Goal: Check status: Check status

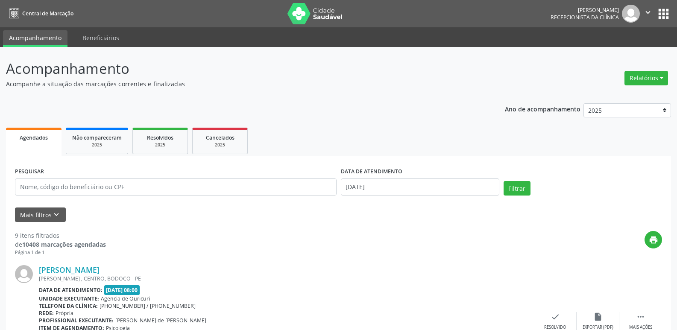
click at [15, 140] on div "Agendados" at bounding box center [34, 137] width 44 height 9
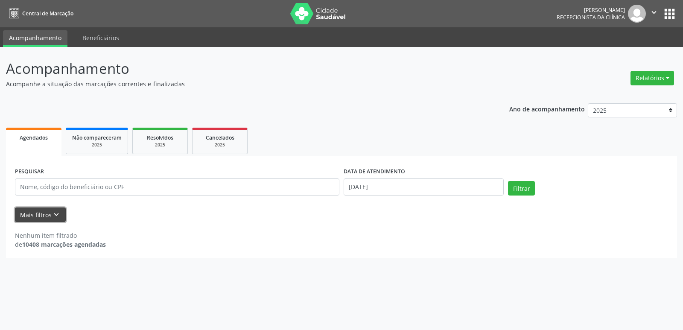
click at [55, 218] on icon "keyboard_arrow_down" at bounding box center [56, 214] width 9 height 9
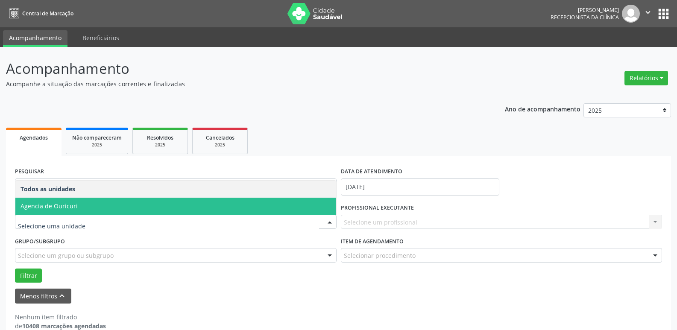
click at [74, 211] on span "Agencia de Ouricuri" at bounding box center [175, 206] width 321 height 17
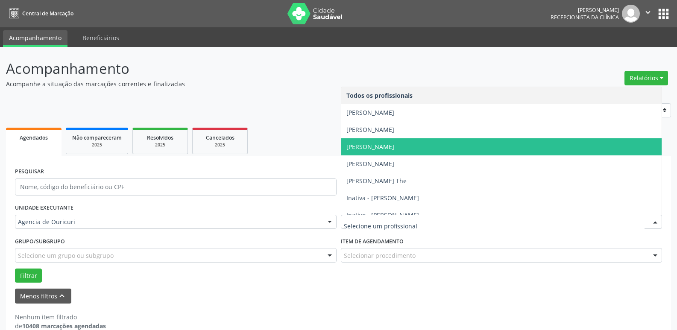
click at [409, 152] on span "[PERSON_NAME]" at bounding box center [501, 146] width 321 height 17
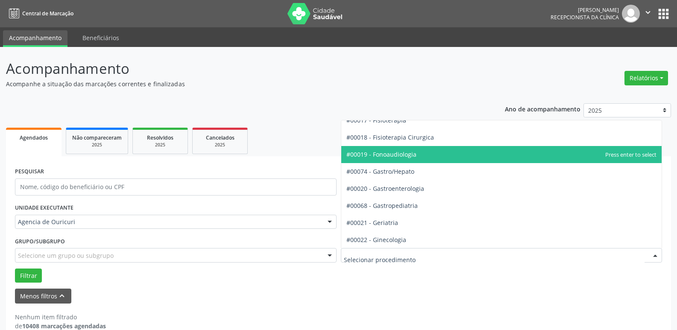
scroll to position [512, 0]
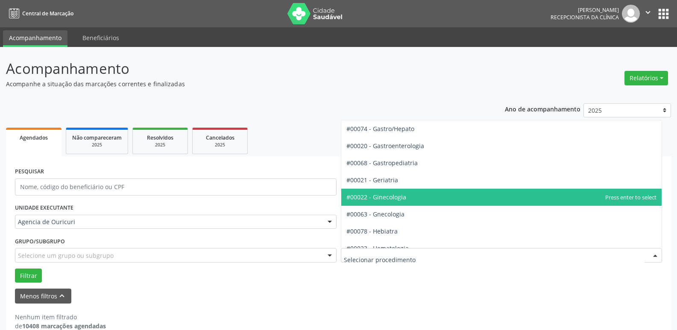
click at [407, 203] on span "#00022 - Ginecologia" at bounding box center [501, 197] width 321 height 17
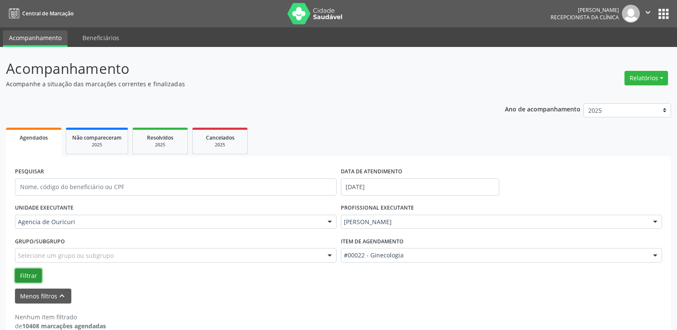
click at [32, 273] on button "Filtrar" at bounding box center [28, 276] width 27 height 15
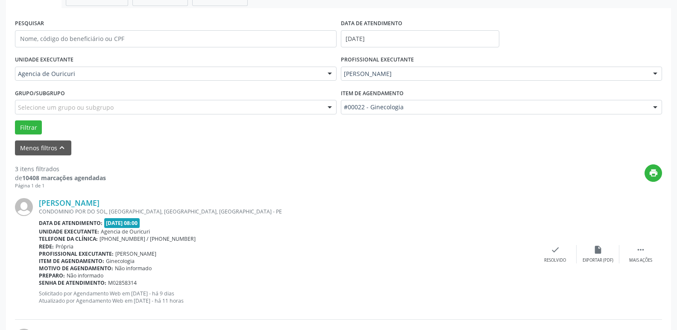
scroll to position [171, 0]
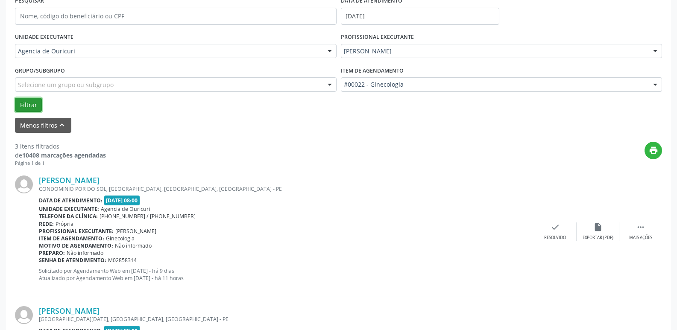
click at [34, 102] on button "Filtrar" at bounding box center [28, 105] width 27 height 15
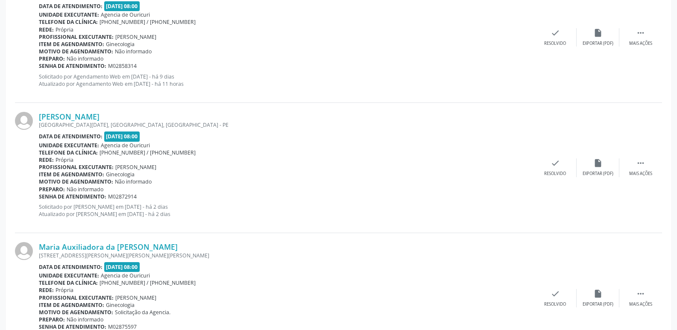
scroll to position [243, 0]
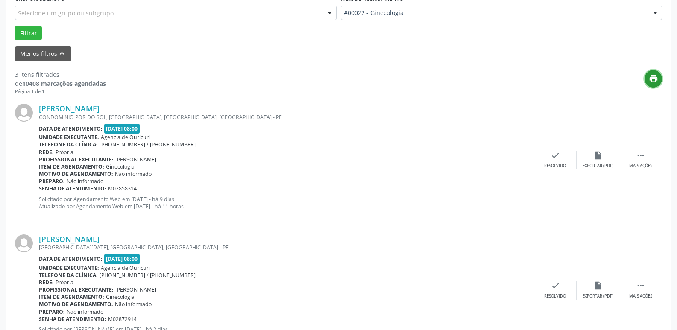
click at [651, 82] on icon "print" at bounding box center [653, 78] width 9 height 9
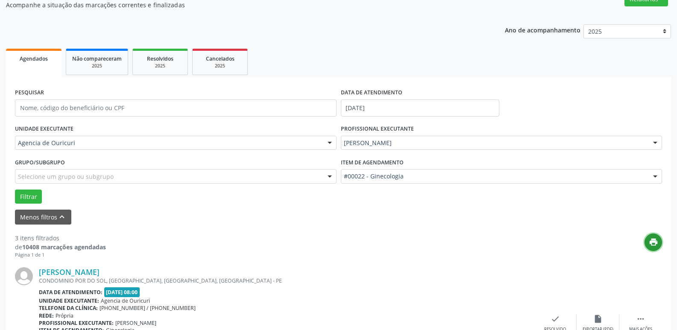
scroll to position [72, 0]
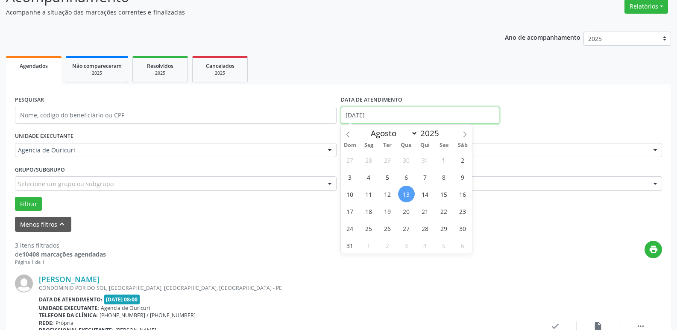
click at [418, 113] on input "[DATE]" at bounding box center [420, 115] width 158 height 17
click at [446, 198] on span "15" at bounding box center [444, 194] width 17 height 17
type input "[DATE]"
click at [446, 198] on span "15" at bounding box center [444, 194] width 17 height 17
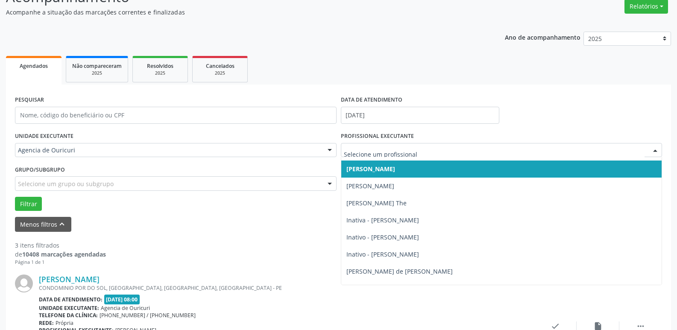
scroll to position [43, 0]
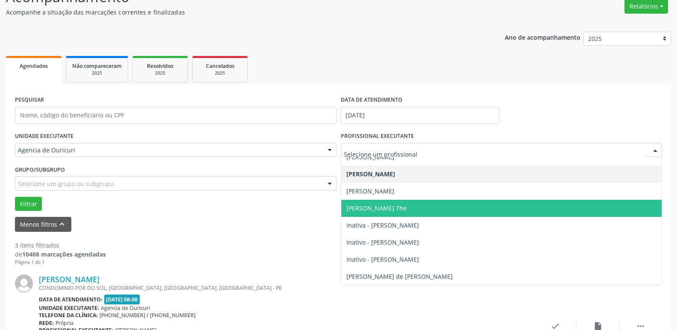
click at [410, 211] on span "[PERSON_NAME] The" at bounding box center [501, 208] width 321 height 17
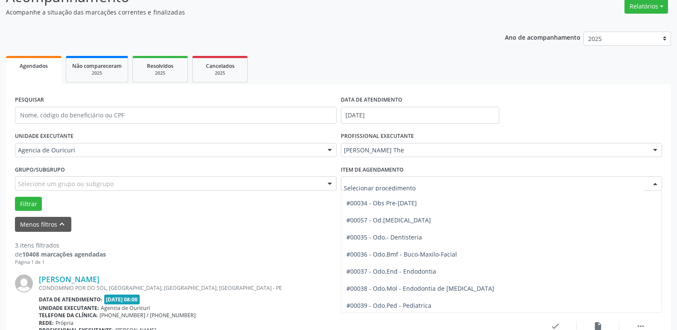
scroll to position [854, 0]
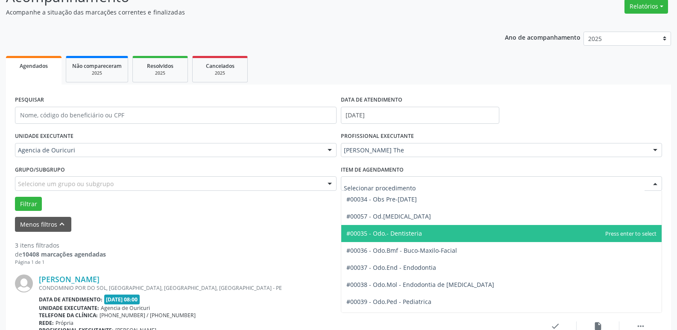
click at [404, 237] on span "#00035 - Odo.- Dentisteria" at bounding box center [384, 233] width 76 height 8
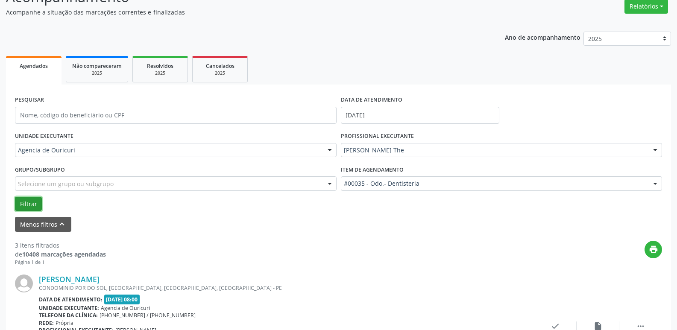
click at [26, 197] on button "Filtrar" at bounding box center [28, 204] width 27 height 15
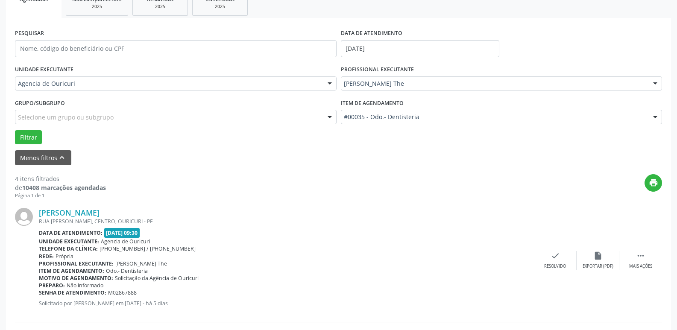
scroll to position [43, 0]
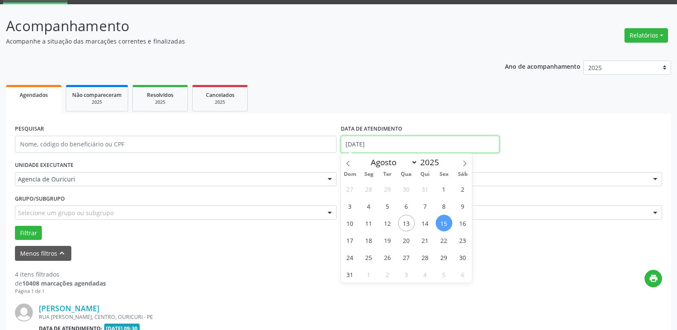
click at [397, 142] on input "[DATE]" at bounding box center [420, 144] width 158 height 17
click at [404, 228] on span "13" at bounding box center [406, 223] width 17 height 17
type input "[DATE]"
click at [404, 228] on span "13" at bounding box center [406, 223] width 17 height 17
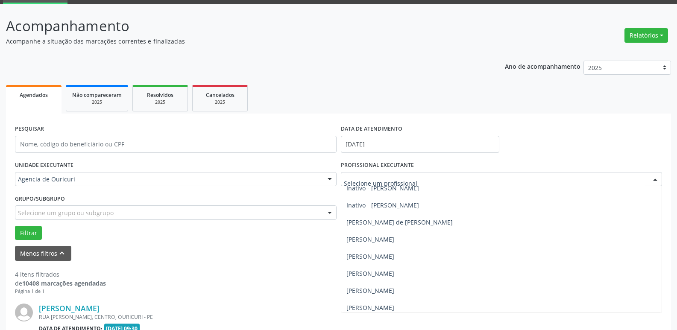
scroll to position [128, 0]
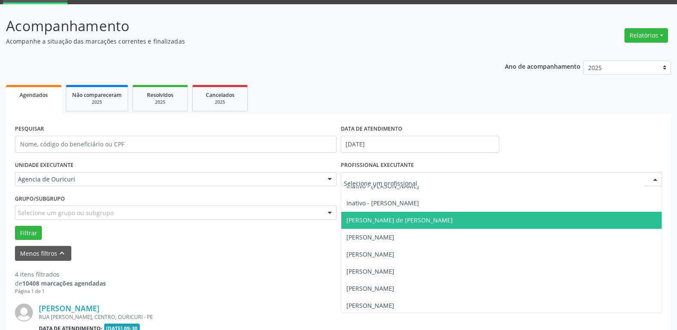
click at [408, 222] on span "[PERSON_NAME] de [PERSON_NAME]" at bounding box center [399, 220] width 106 height 8
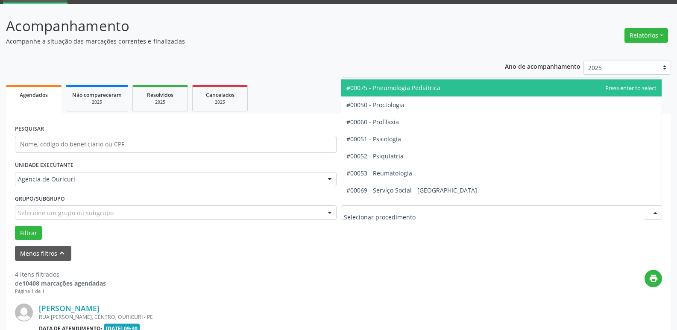
scroll to position [1366, 0]
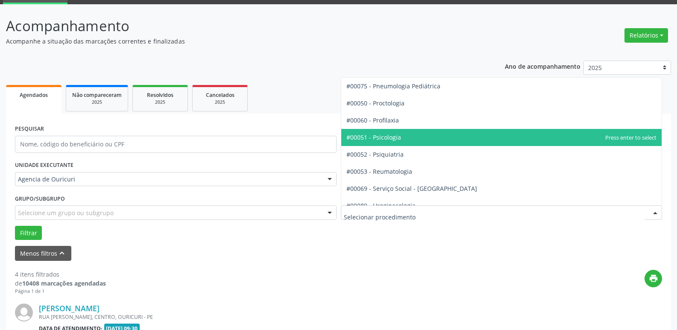
click at [418, 131] on span "#00051 - Psicologia" at bounding box center [501, 137] width 321 height 17
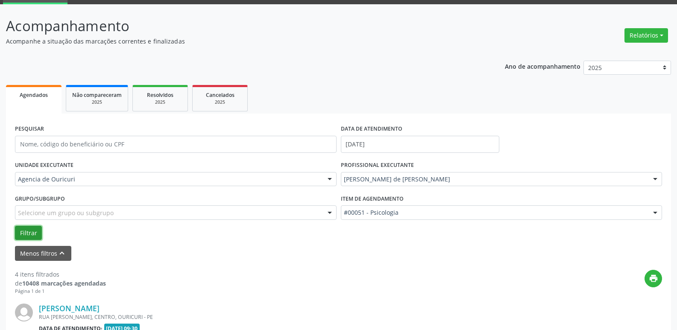
click at [21, 235] on button "Filtrar" at bounding box center [28, 233] width 27 height 15
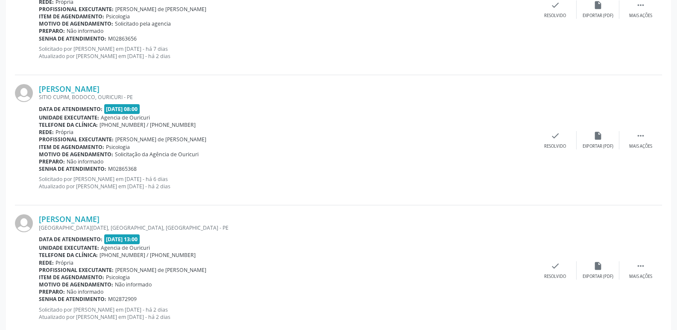
scroll to position [804, 0]
